Goal: Find specific page/section: Find specific page/section

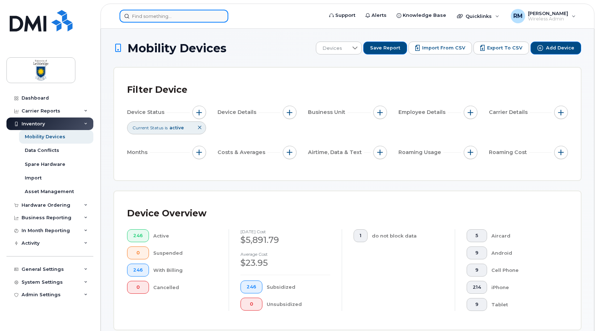
click at [175, 12] on input at bounding box center [173, 16] width 109 height 13
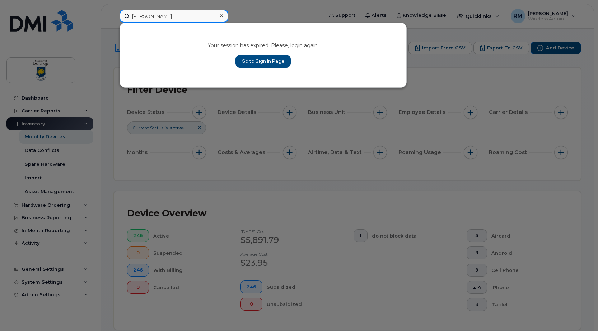
type input "ryan"
click at [265, 63] on link "Go to Sign In Page" at bounding box center [262, 61] width 55 height 13
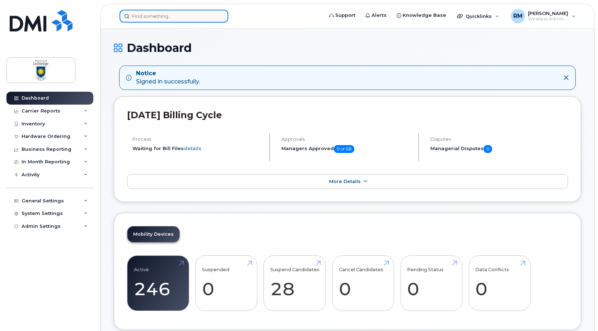
click at [147, 17] on input at bounding box center [173, 16] width 109 height 13
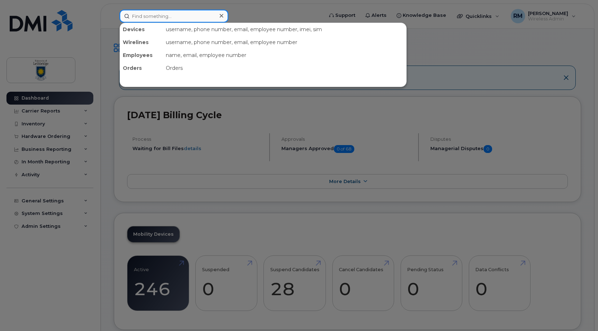
type input "ryan"
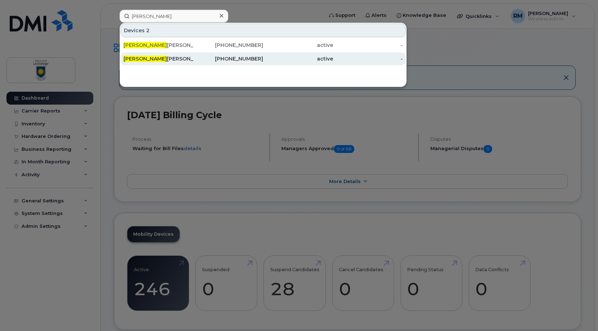
click at [150, 58] on div "Ryan Harper" at bounding box center [158, 58] width 70 height 7
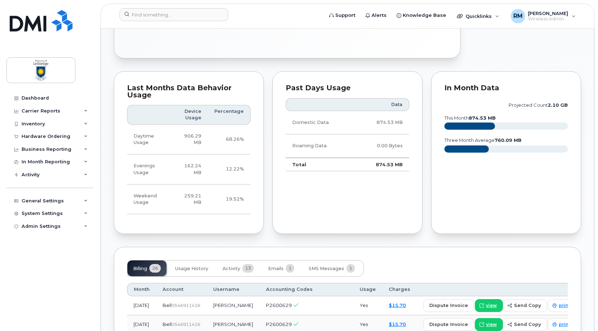
scroll to position [251, 0]
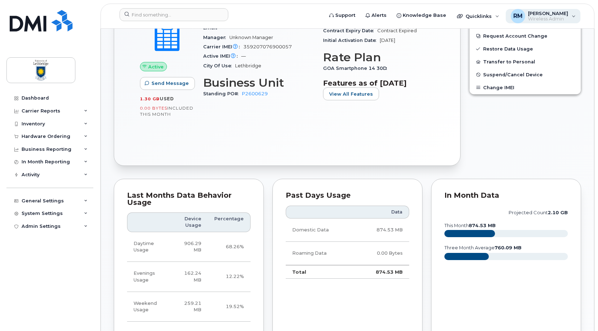
click at [570, 13] on div "RM [PERSON_NAME] Wireless Admin" at bounding box center [542, 16] width 75 height 14
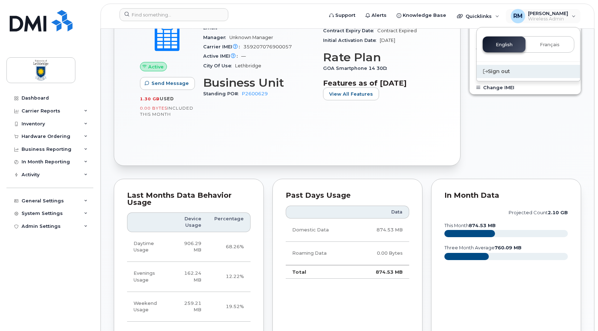
click at [501, 70] on div "Sign out" at bounding box center [527, 71] width 103 height 13
